Goal: Obtain resource: Download file/media

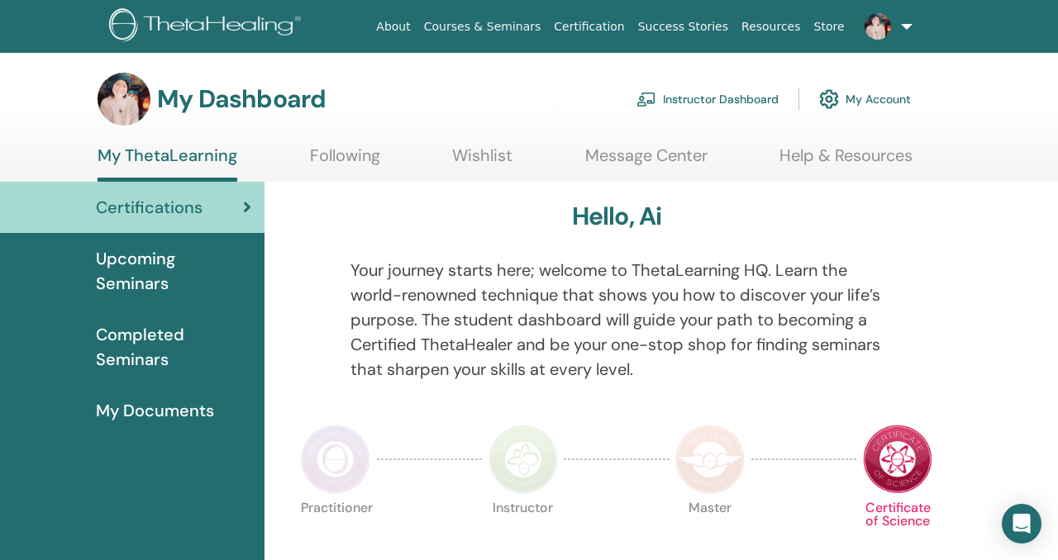
click at [745, 98] on link "Instructor Dashboard" at bounding box center [707, 99] width 142 height 36
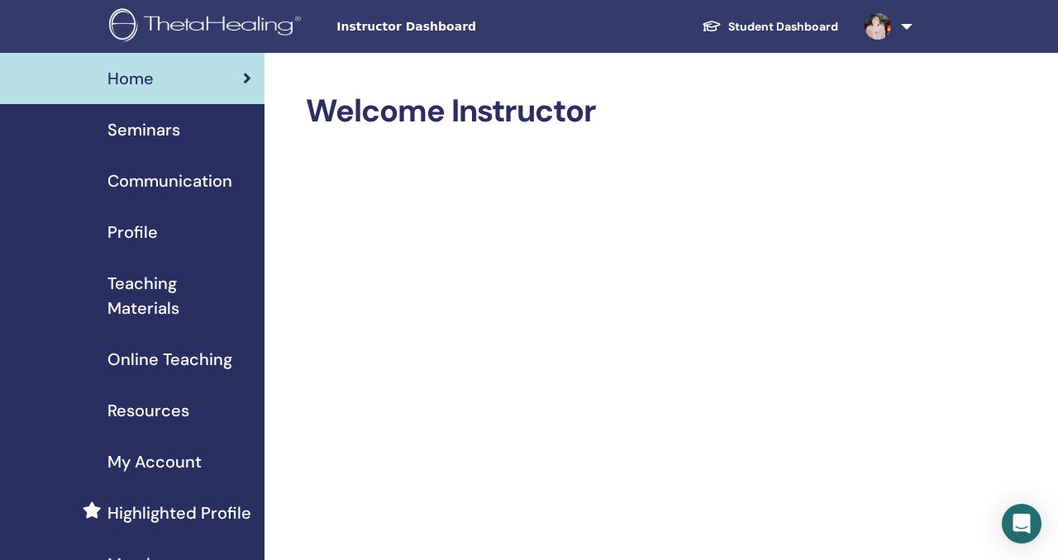
click at [156, 283] on span "Teaching Materials" at bounding box center [179, 296] width 144 height 50
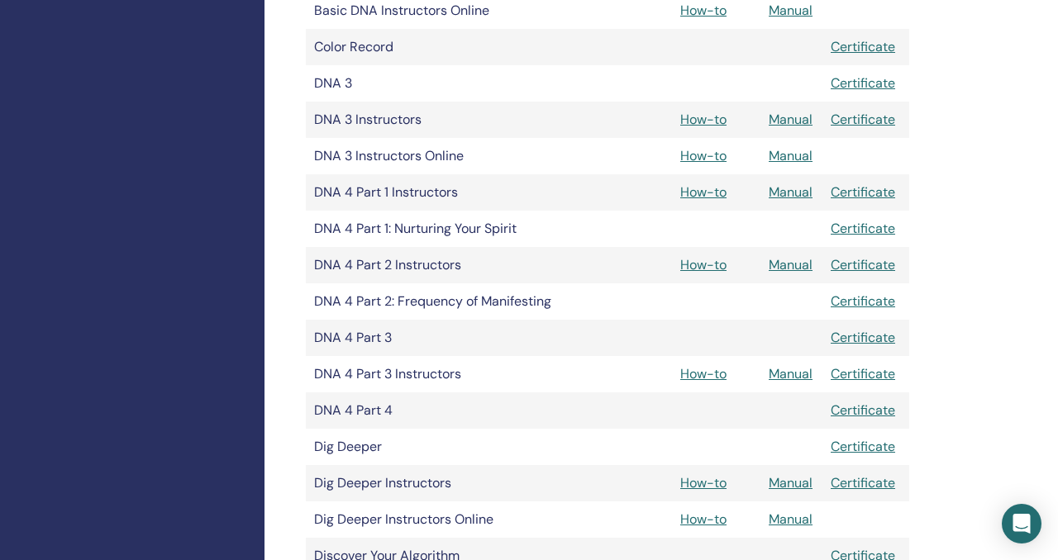
scroll to position [898, 0]
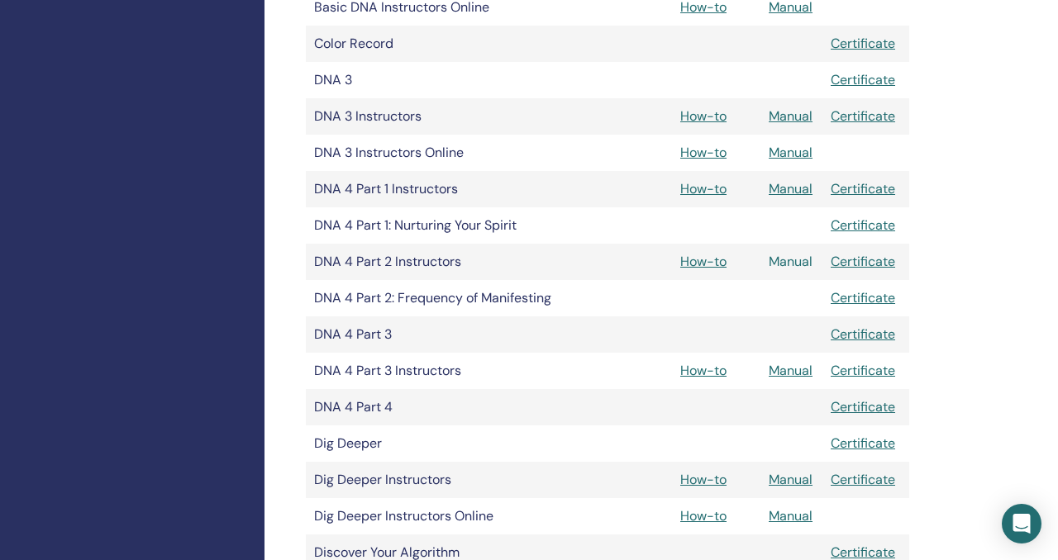
click at [793, 263] on link "Manual" at bounding box center [791, 261] width 44 height 17
